Goal: Task Accomplishment & Management: Manage account settings

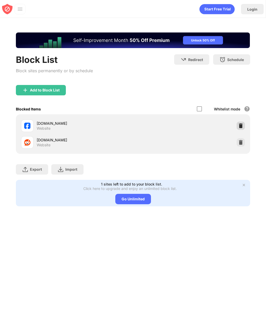
click at [242, 126] on img at bounding box center [240, 125] width 5 height 5
